Goal: Transaction & Acquisition: Purchase product/service

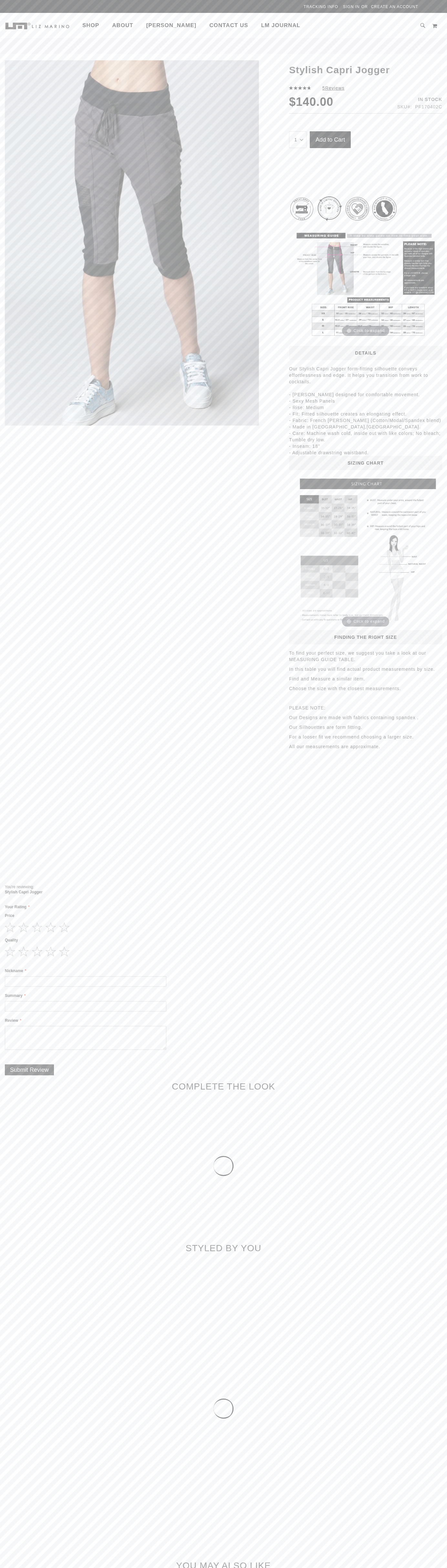
click at [224, 26] on span "Contact Us" at bounding box center [228, 26] width 39 height 6
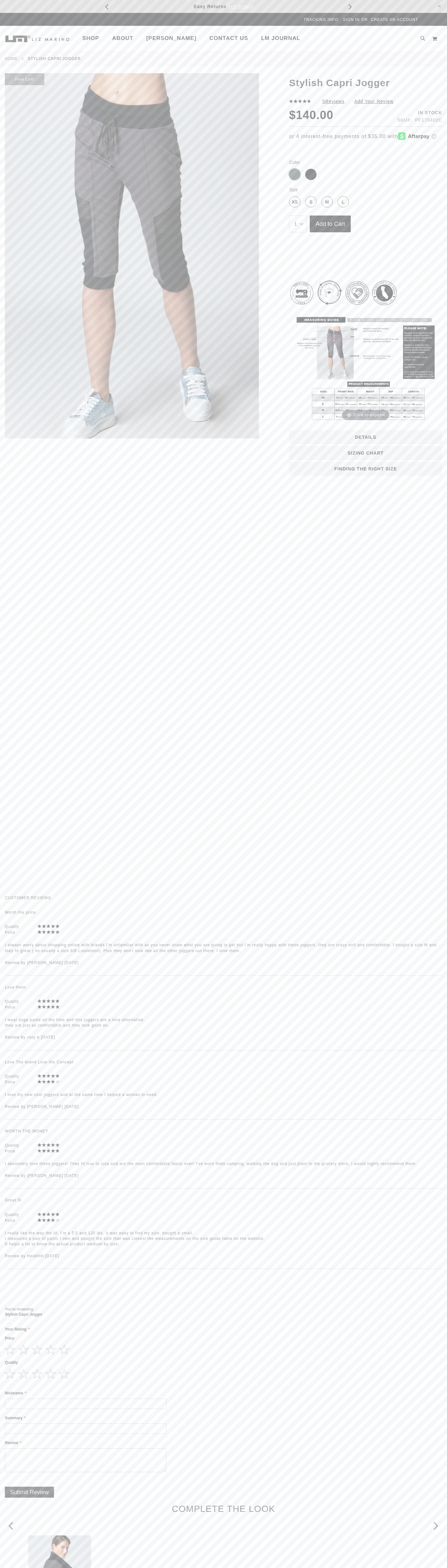
click at [295, 174] on div "Slate" at bounding box center [294, 174] width 12 height 12
type input "15"
click at [327, 201] on div "M" at bounding box center [326, 201] width 12 height 12
type input "10"
click at [330, 224] on span "Add to Cart" at bounding box center [330, 224] width 29 height 7
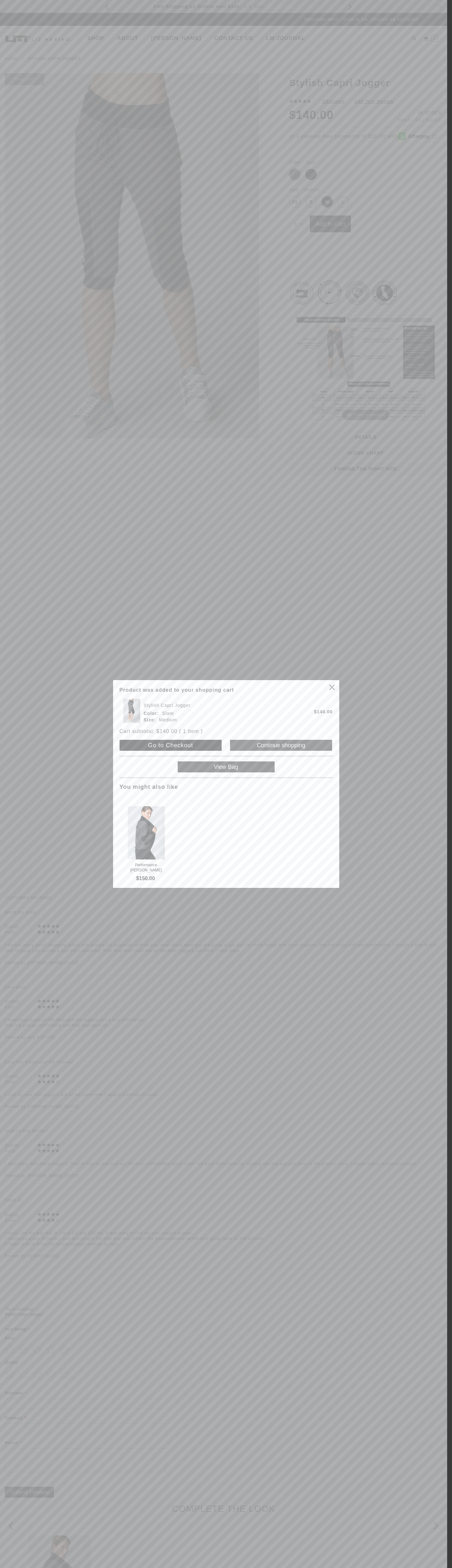
click at [171, 747] on span "Go to Checkout" at bounding box center [171, 745] width 45 height 7
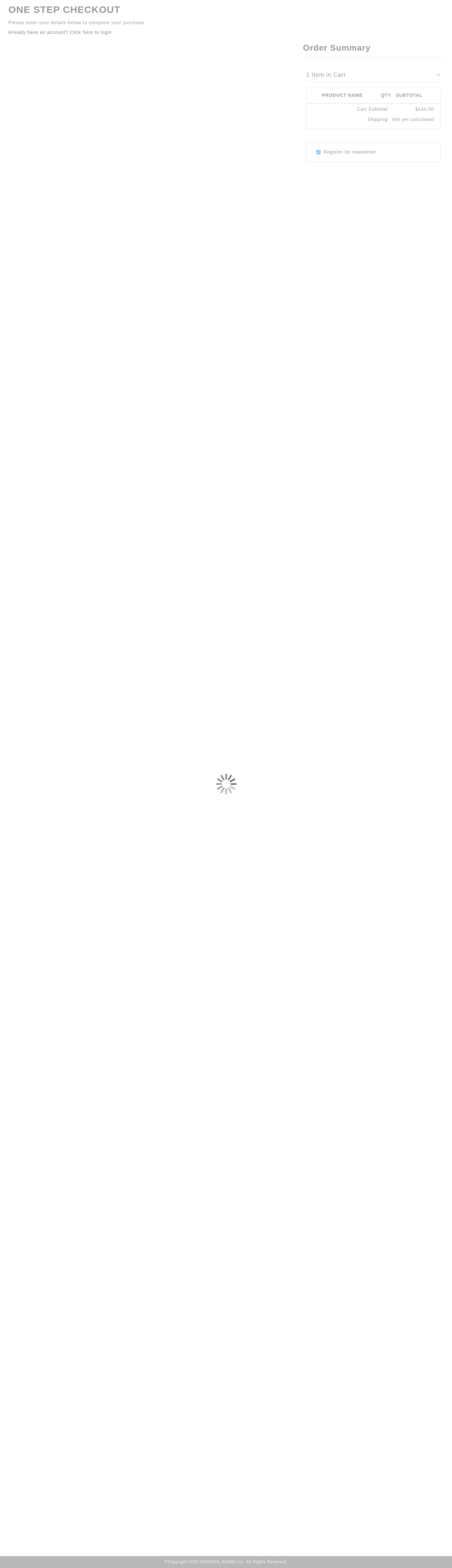
select "]"] "15"
select "]"] "10"
click at [232, 17] on body "The store will not work correctly in the case when cookies are disabled. Sign I…" at bounding box center [226, 784] width 452 height 1568
click at [428, 609] on body "The store will not work correctly in the case when cookies are disabled. Sign I…" at bounding box center [226, 784] width 452 height 1568
click at [49, 1567] on html "The store will not work correctly in the case when cookies are disabled. Sign I…" at bounding box center [226, 784] width 452 height 1568
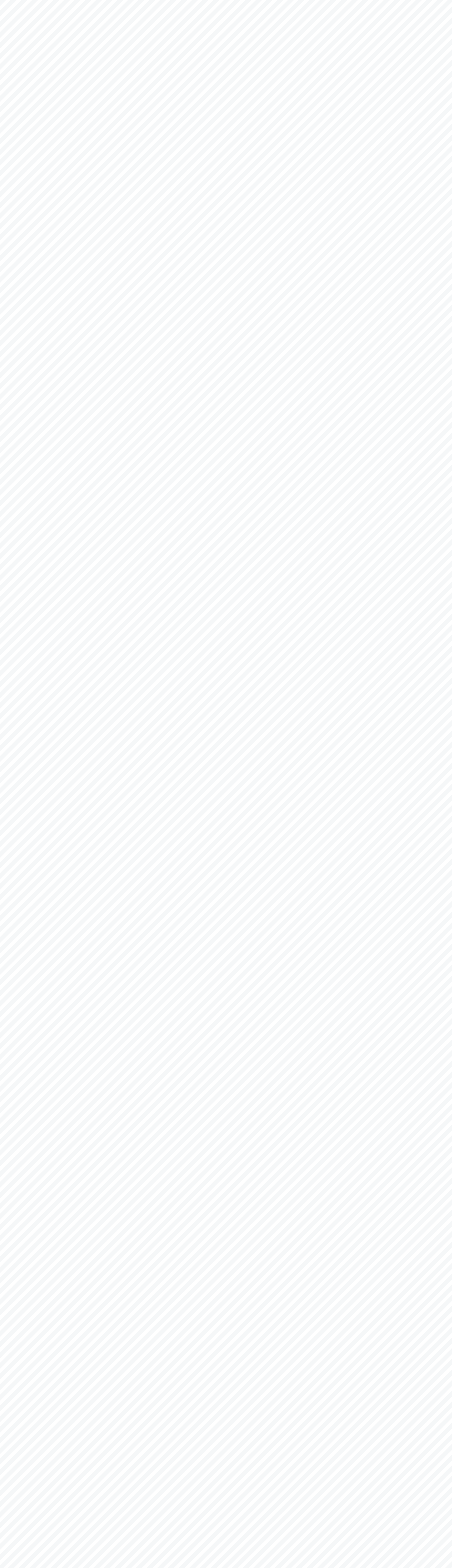
click at [23, 463] on body "The store will not work correctly in the case when cookies are disabled. Sign I…" at bounding box center [226, 784] width 452 height 1568
select "]"] "15"
select "]"] "10"
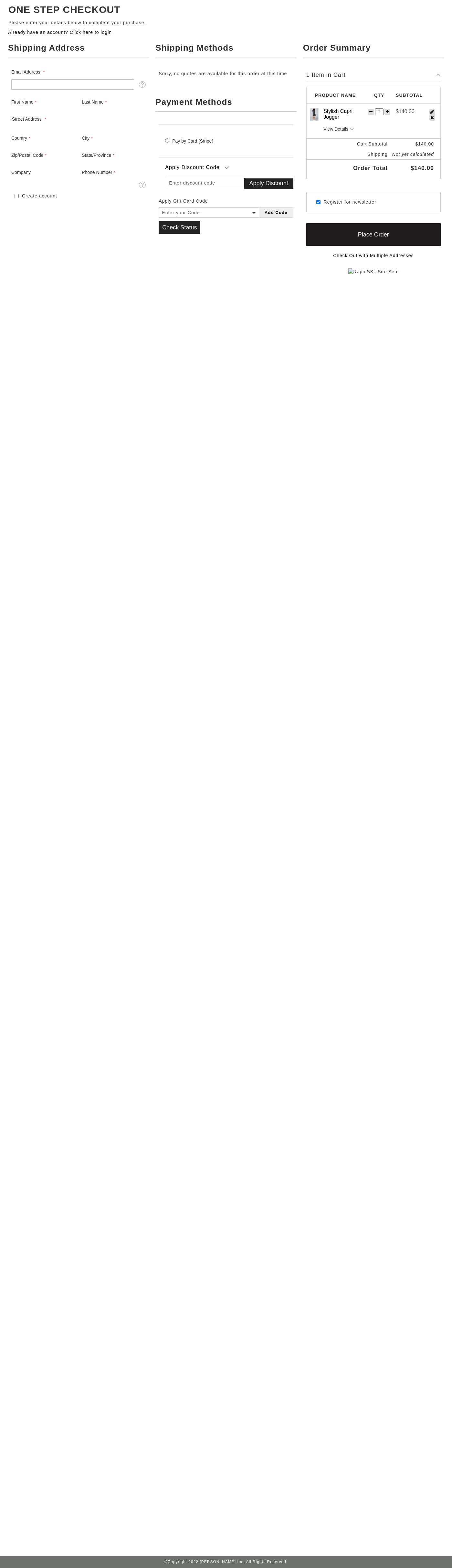
select select "US"
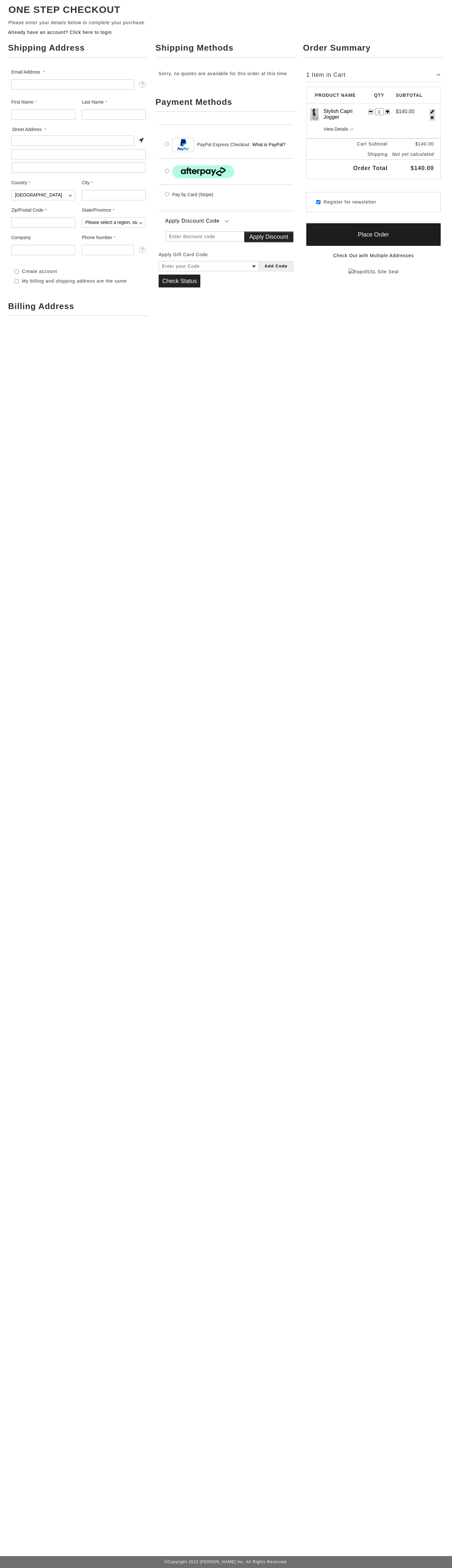
select select "US"
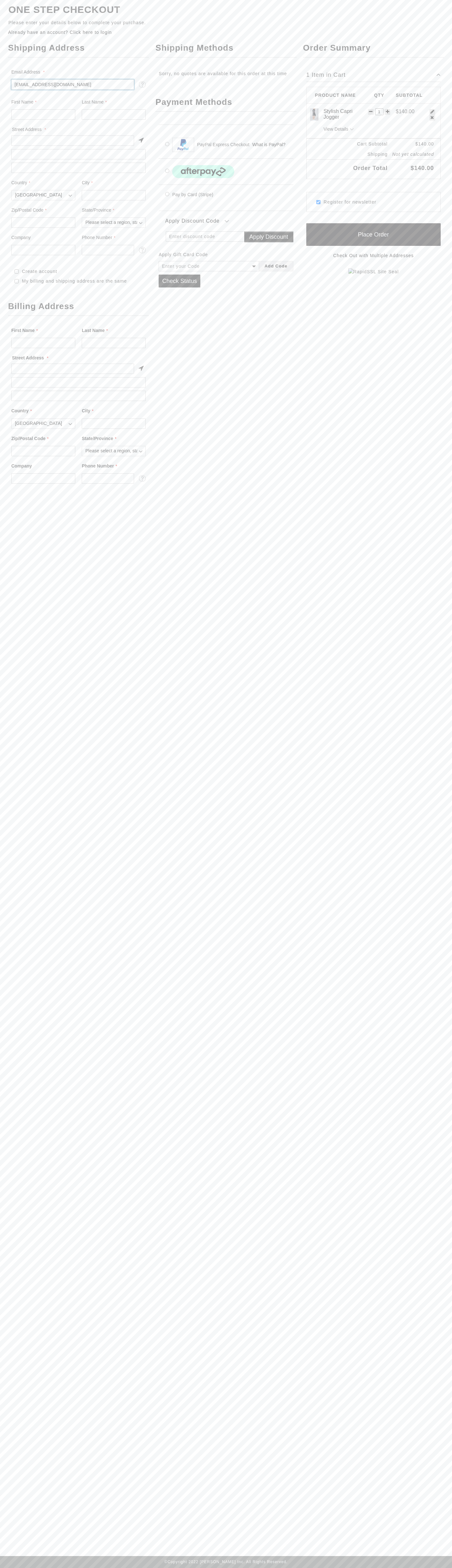
type input "[EMAIL_ADDRESS][DOMAIN_NAME]"
type input "John"
type input "Smith"
type input "2332 Galiano Street"
type input "First floor"
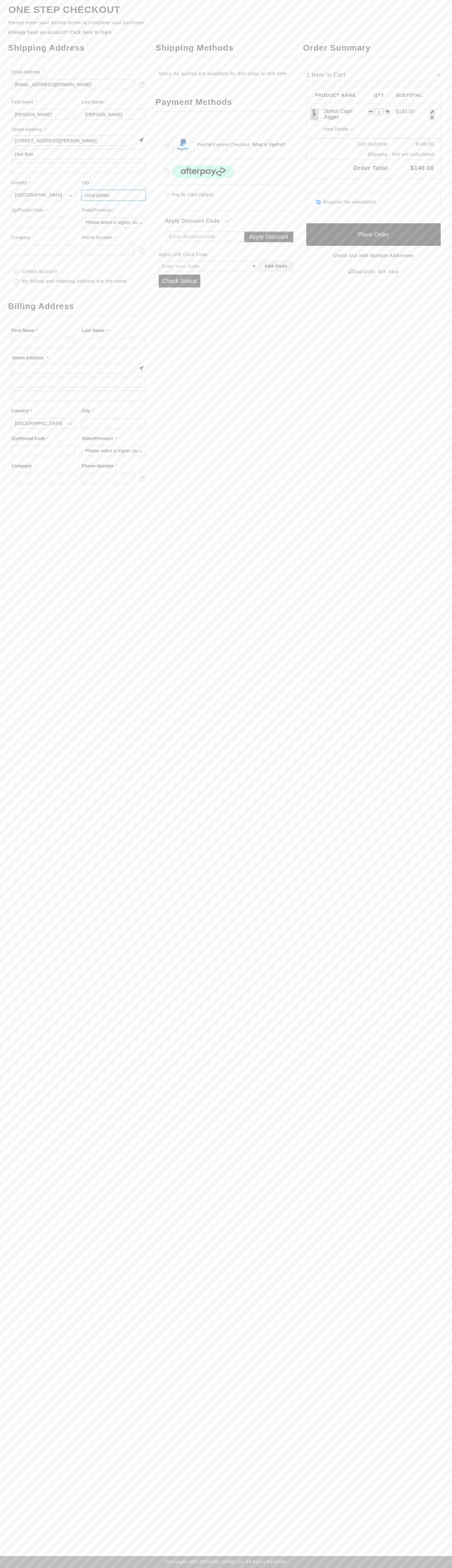
type input "coral gables"
type input "33134"
select select "18"
type input "John Smith"
type input "6502530000"
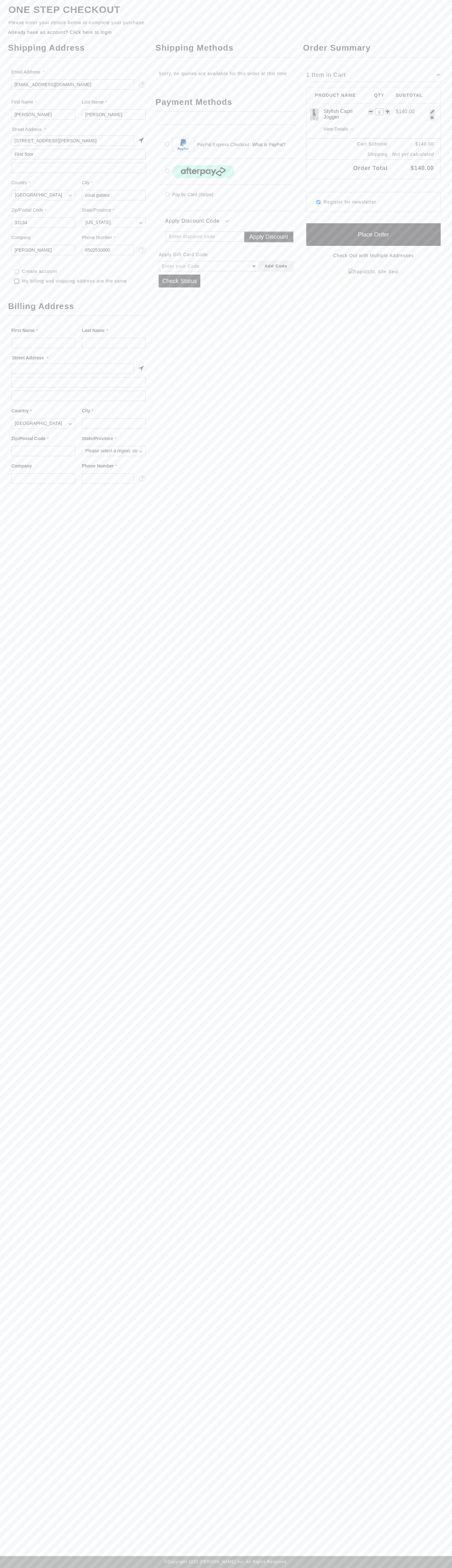
click at [17, 281] on input "My billing and shipping address are the same" at bounding box center [16, 281] width 4 height 4
checkbox input "true"
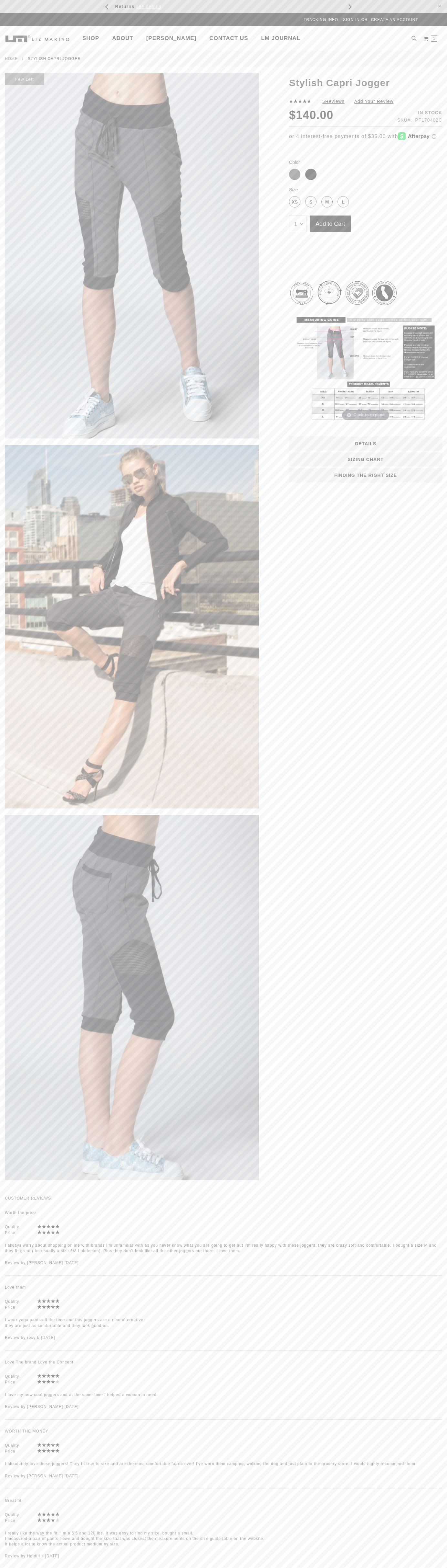
click at [344, 20] on link "Sign In" at bounding box center [351, 19] width 17 height 5
click at [431, 369] on img at bounding box center [365, 368] width 153 height 108
click at [304, 1567] on html "The store will not work correctly in the case when cookies are disabled. Free S…" at bounding box center [224, 784] width 447 height 1568
click at [0, 0] on div at bounding box center [0, 0] width 0 height 0
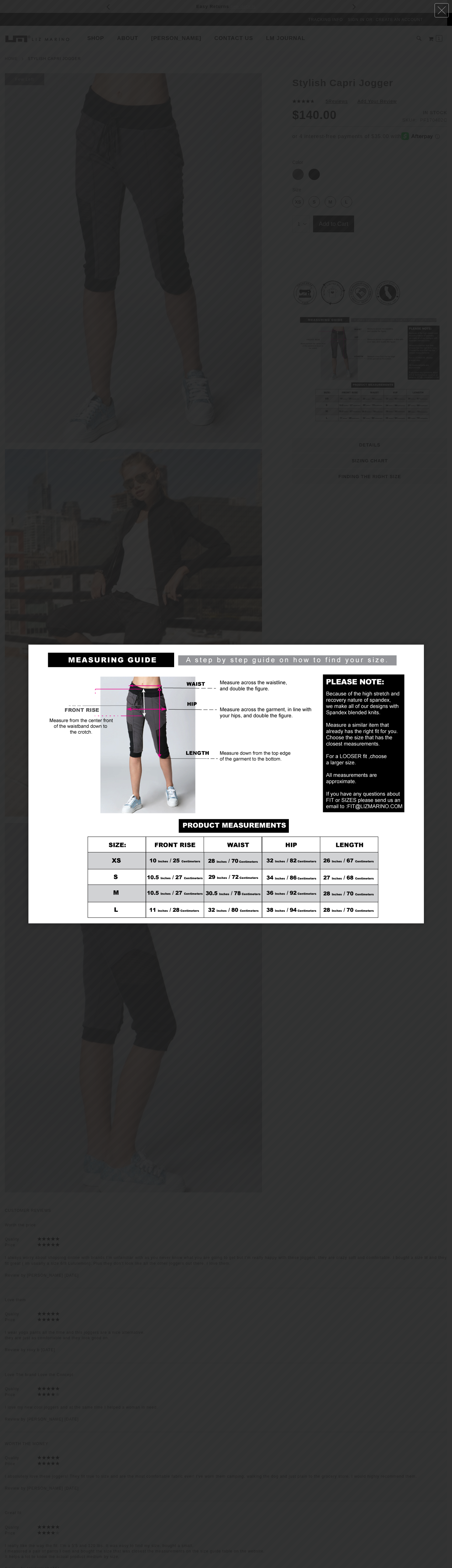
click at [442, 10] on link at bounding box center [441, 10] width 14 height 14
